Goal: Information Seeking & Learning: Learn about a topic

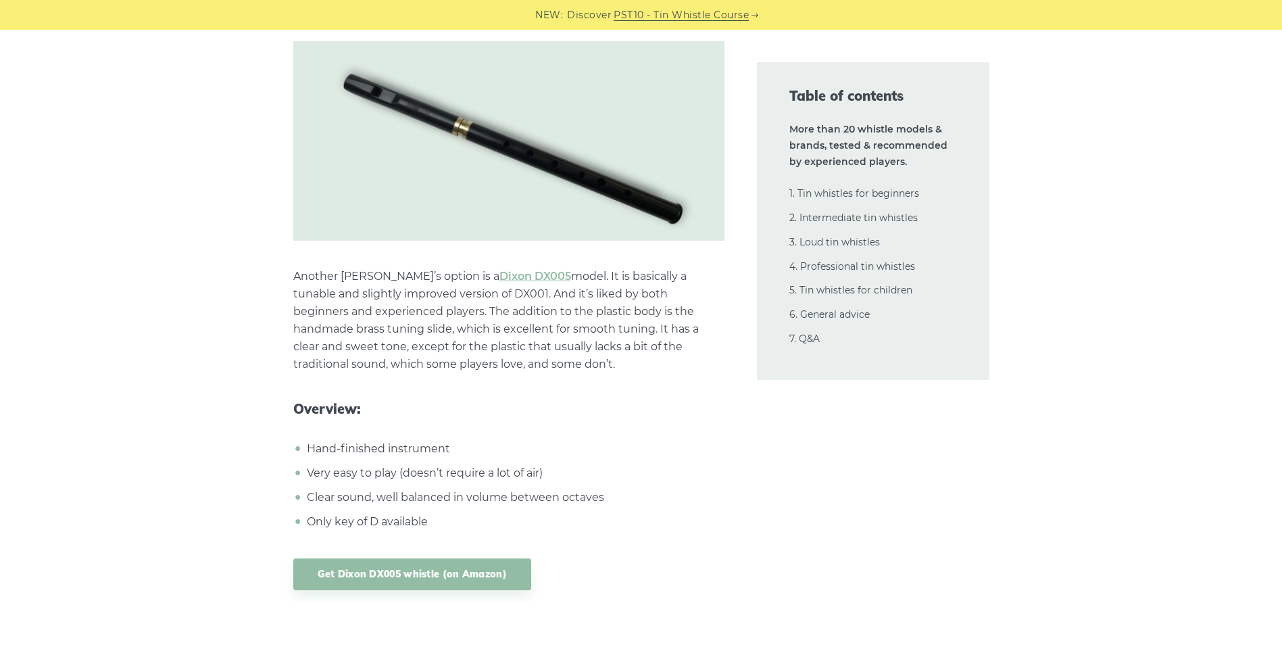
scroll to position [7975, 0]
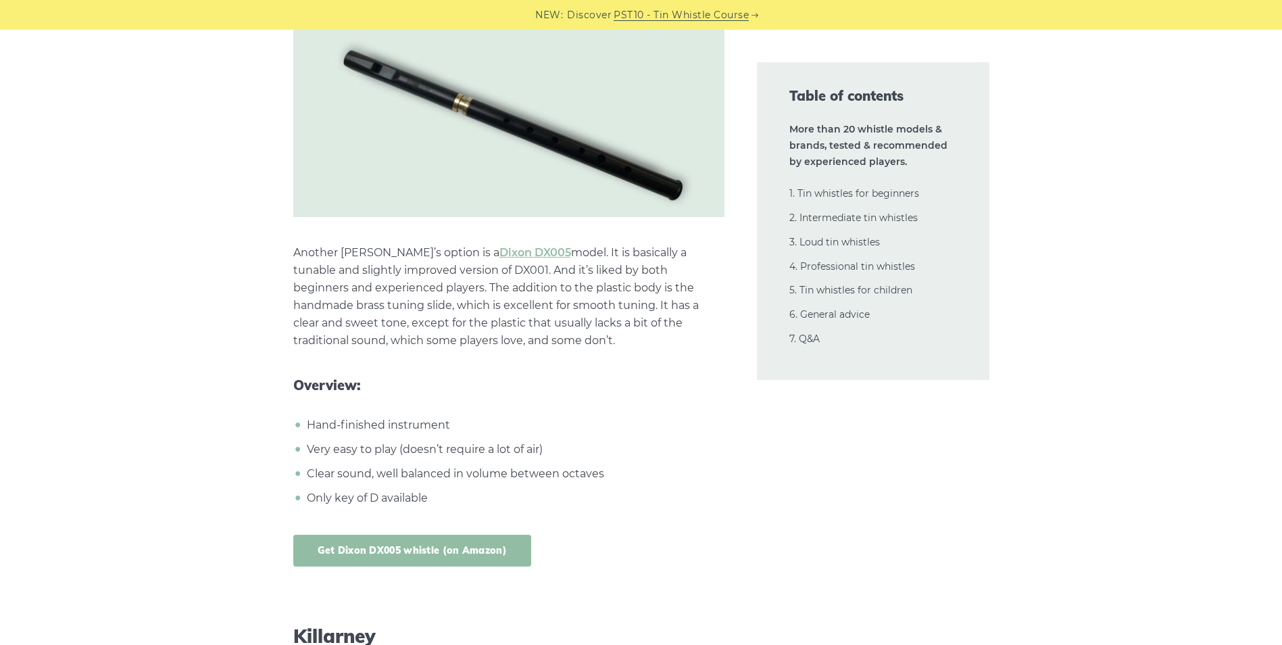
click at [464, 552] on link "Get Dixon DX005 whistle (on Amazon)" at bounding box center [412, 551] width 239 height 32
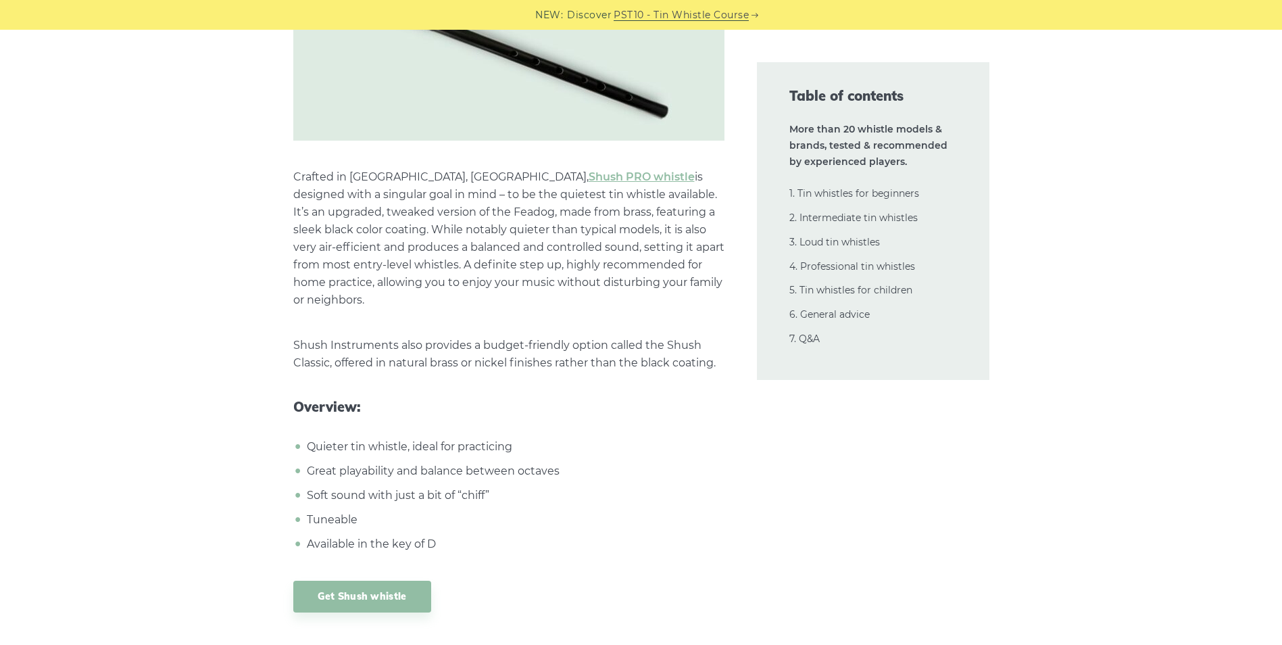
scroll to position [13112, 0]
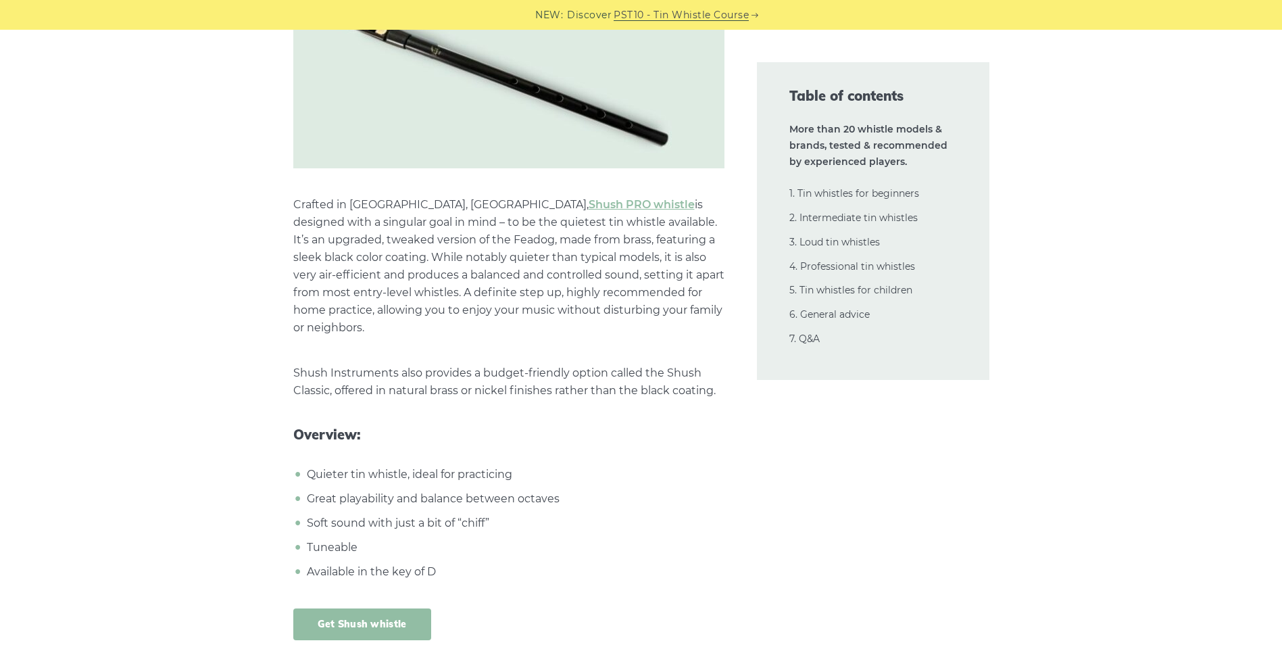
click at [362, 608] on link "Get Shush whistle" at bounding box center [362, 624] width 138 height 32
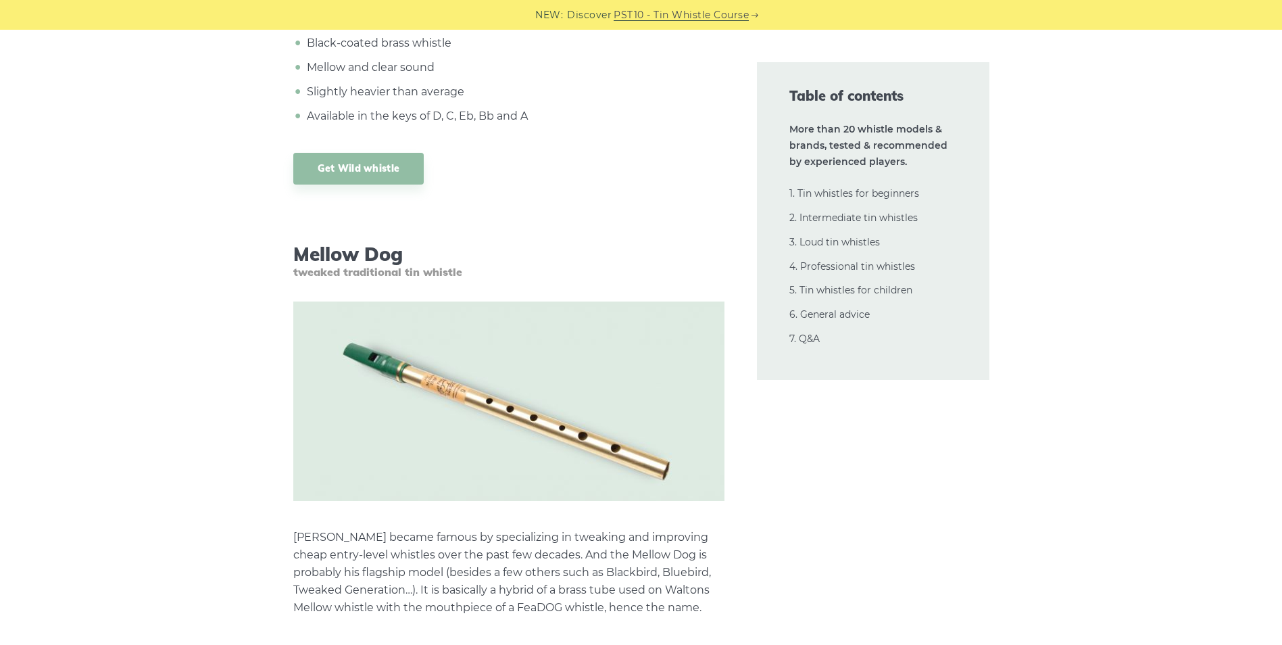
scroll to position [11422, 0]
click at [708, 10] on link "PST10 - Tin Whistle Course" at bounding box center [681, 15] width 135 height 16
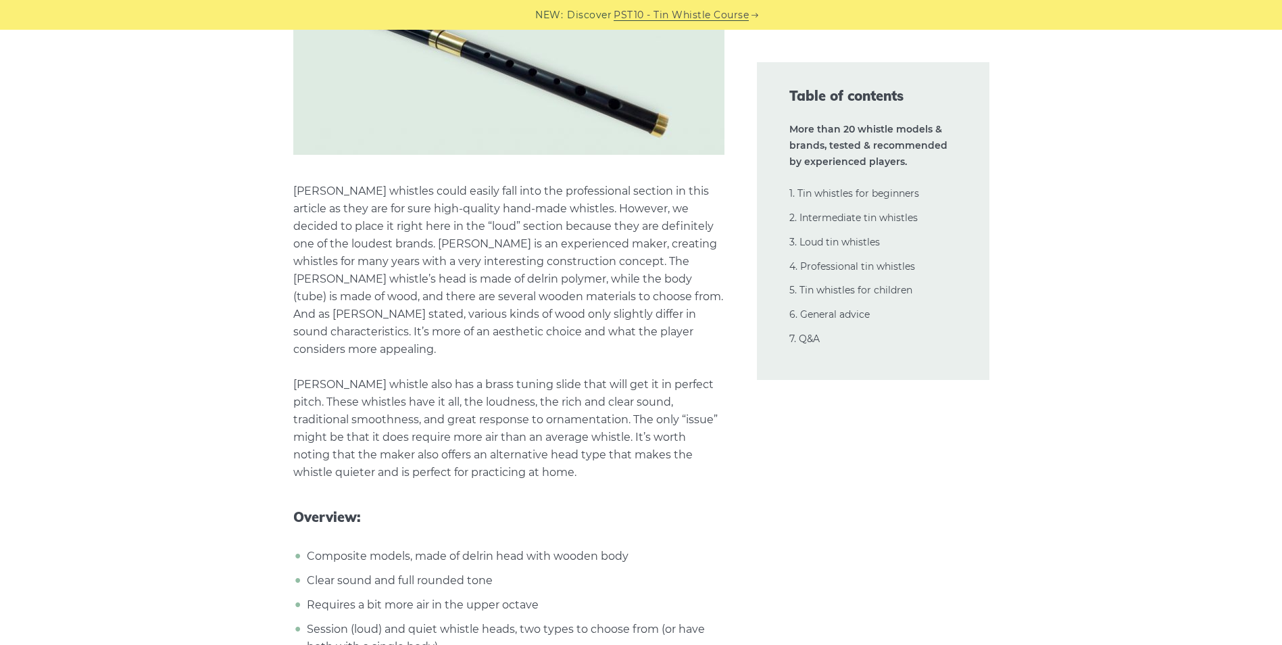
scroll to position [17573, 0]
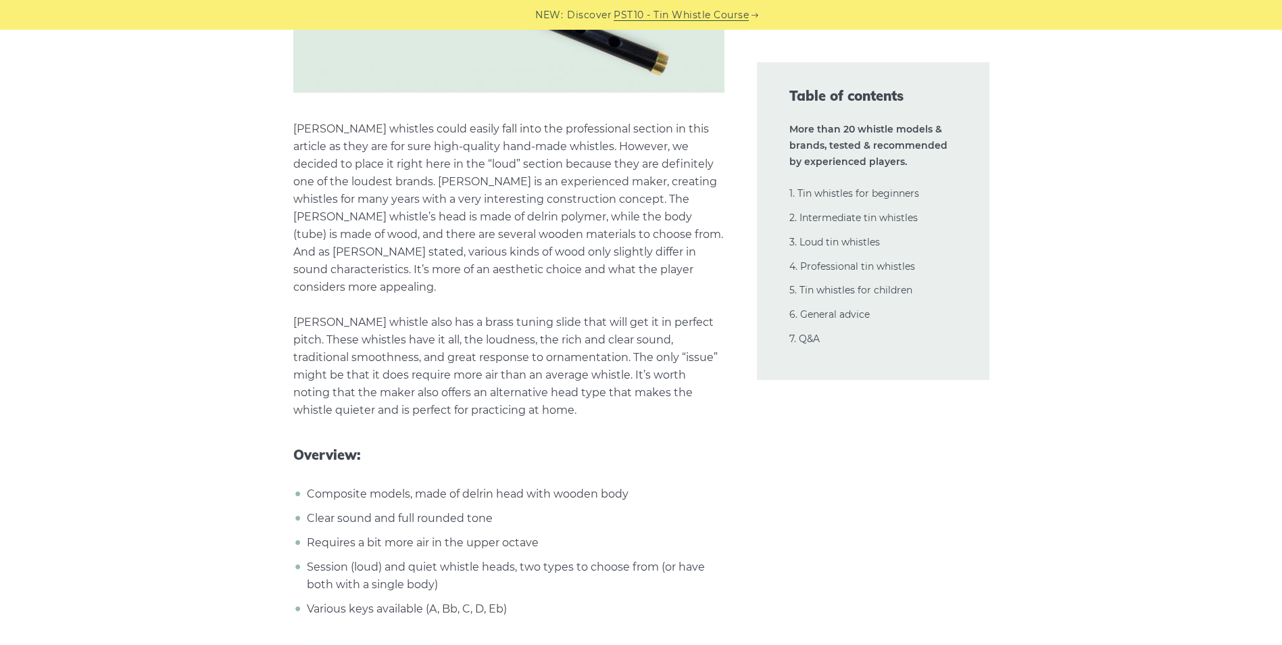
drag, startPoint x: 118, startPoint y: 222, endPoint x: 132, endPoint y: 148, distance: 75.0
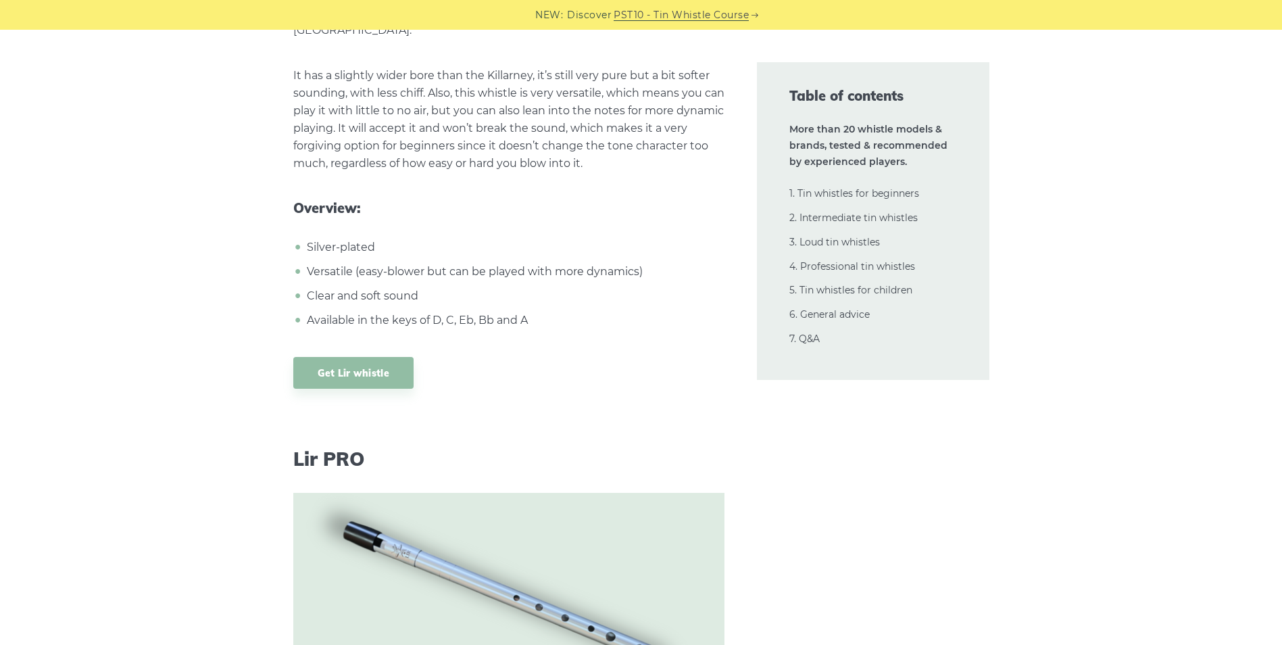
scroll to position [9733, 0]
